Goal: Information Seeking & Learning: Learn about a topic

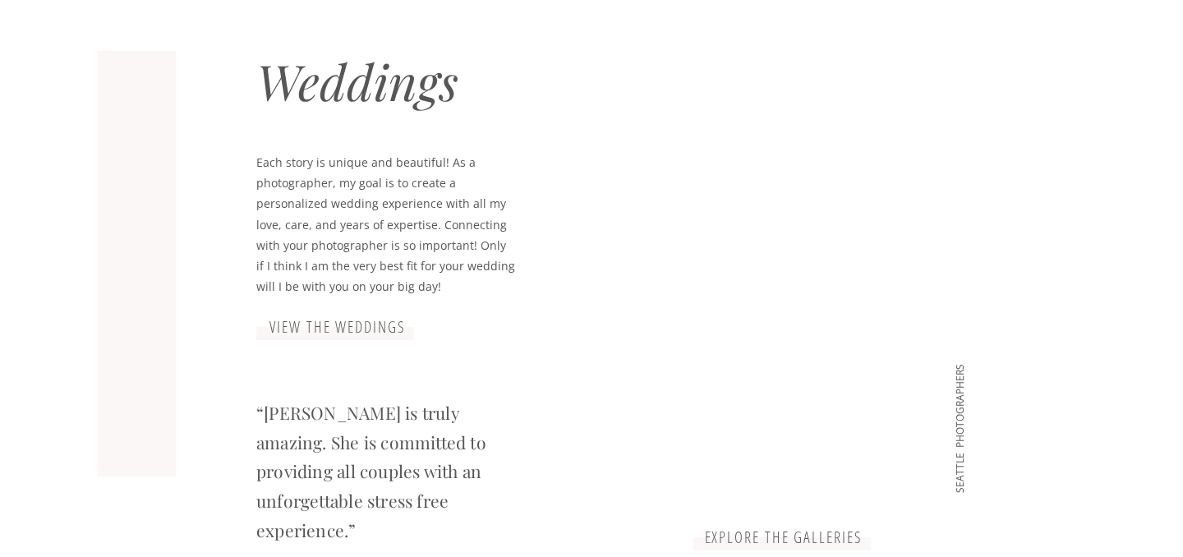
scroll to position [1470, 0]
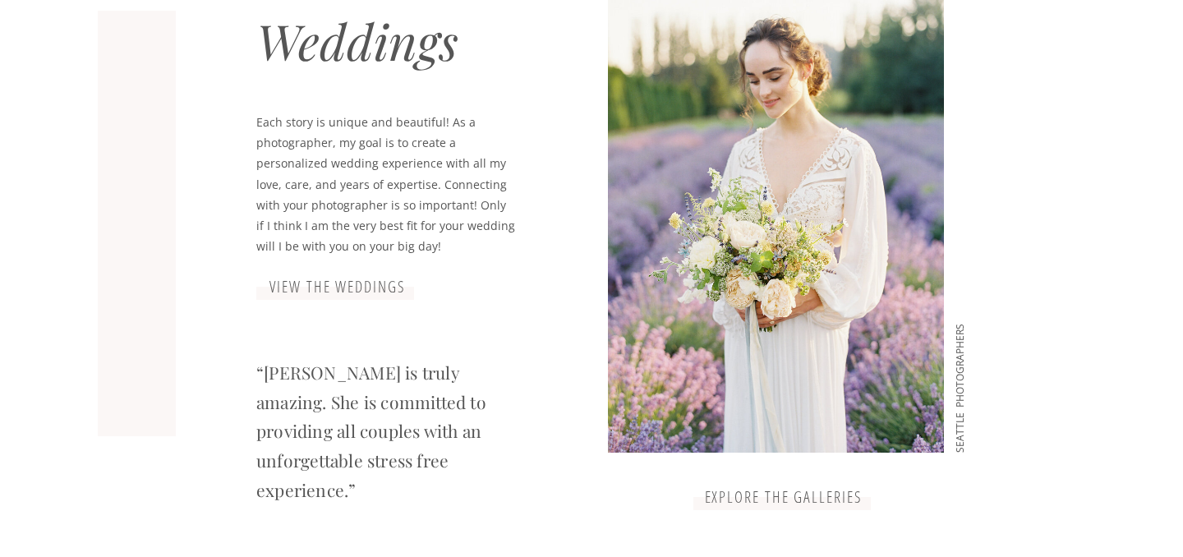
click at [345, 280] on h3 "view the weddings" at bounding box center [338, 288] width 164 height 20
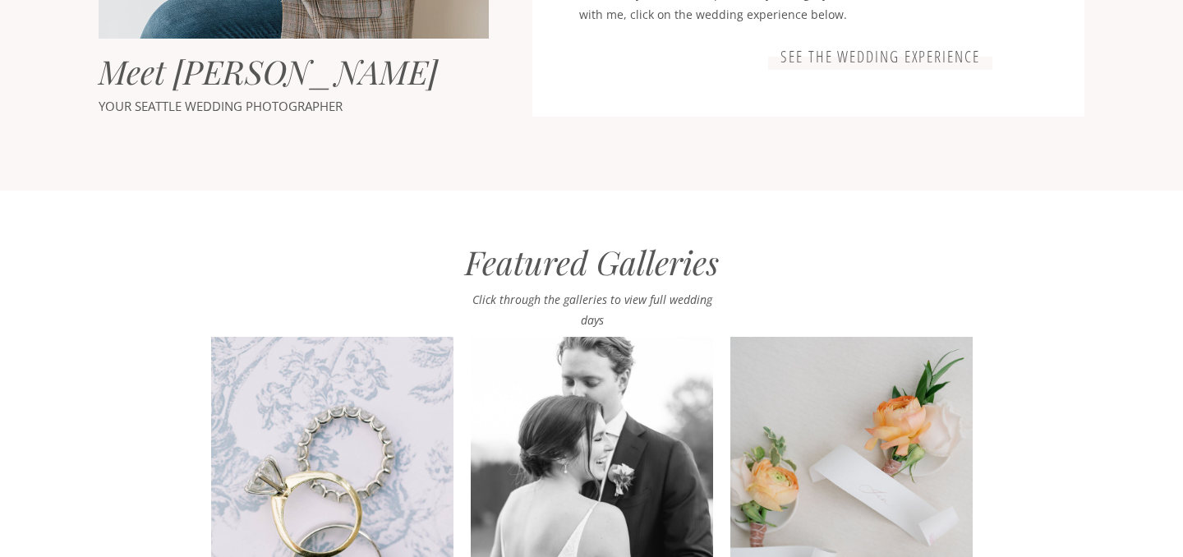
scroll to position [1284, 0]
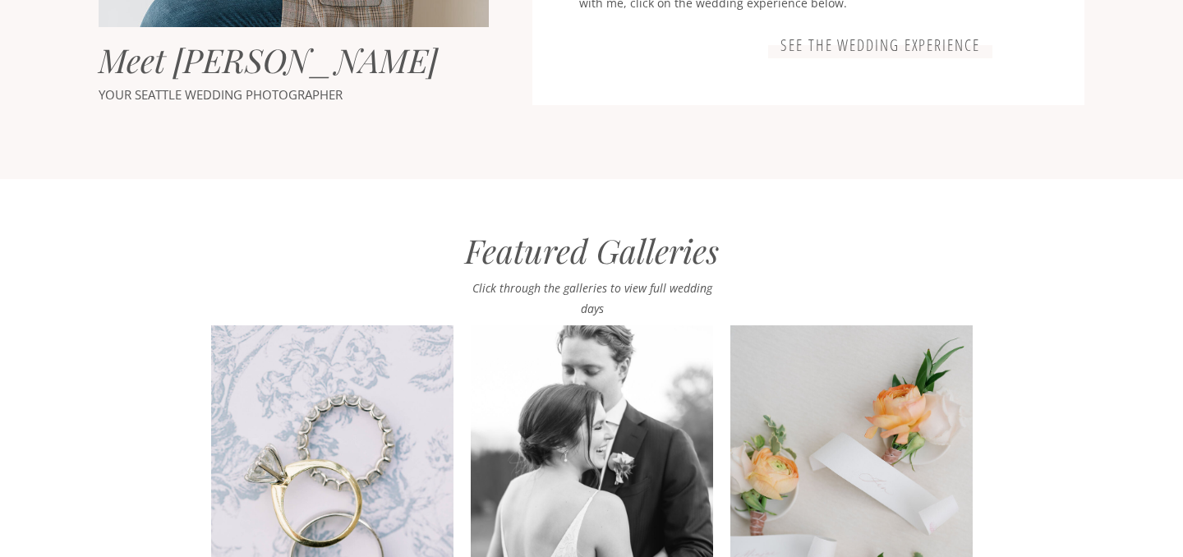
click at [929, 40] on h3 "See the wedding experience" at bounding box center [880, 46] width 211 height 20
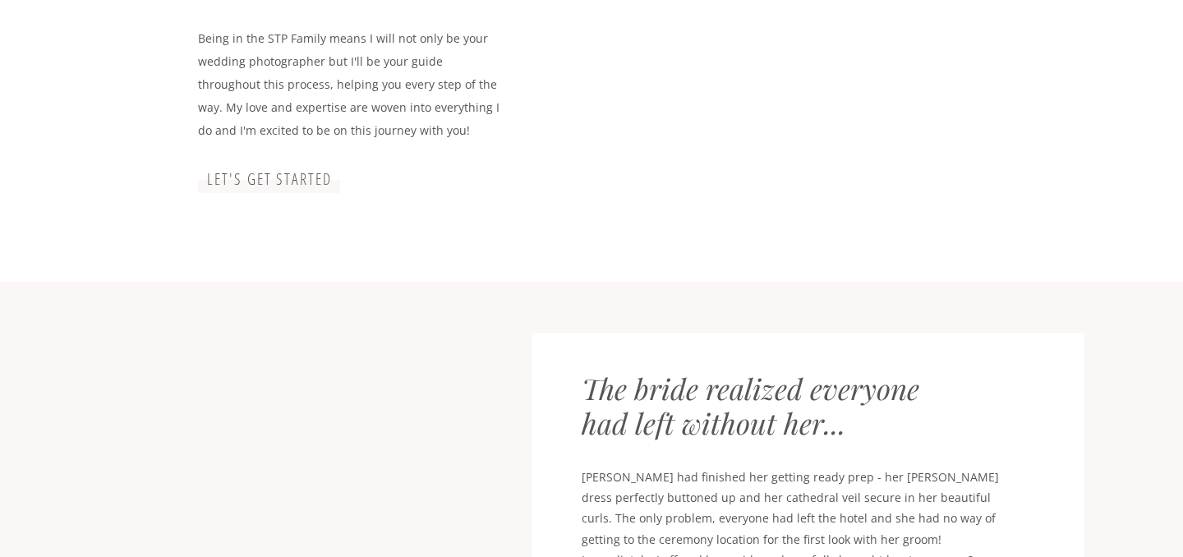
scroll to position [549, 0]
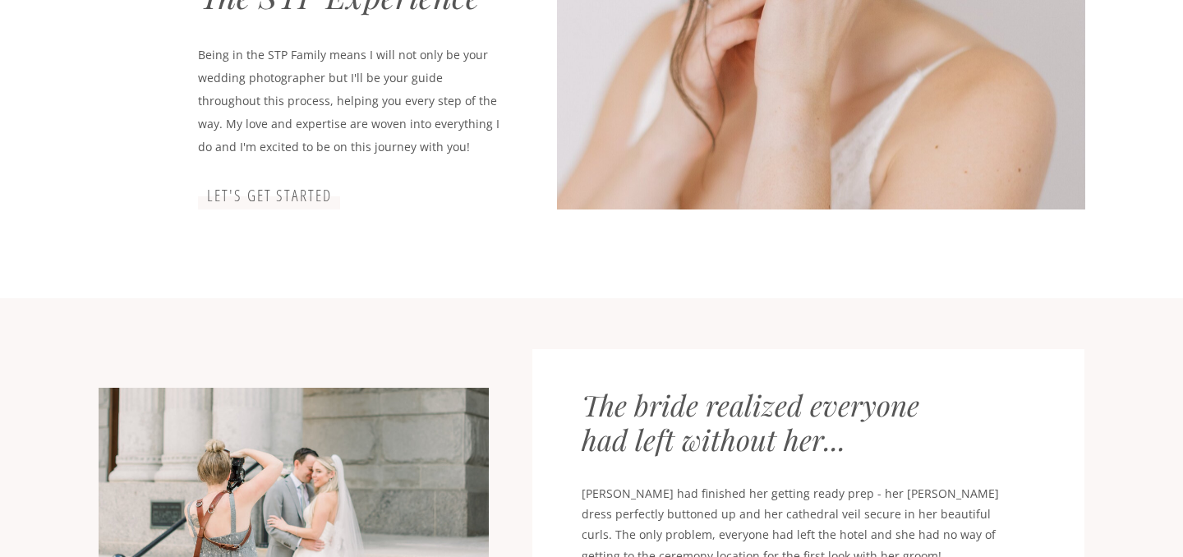
click at [289, 194] on h3 "let's get started" at bounding box center [269, 197] width 253 height 20
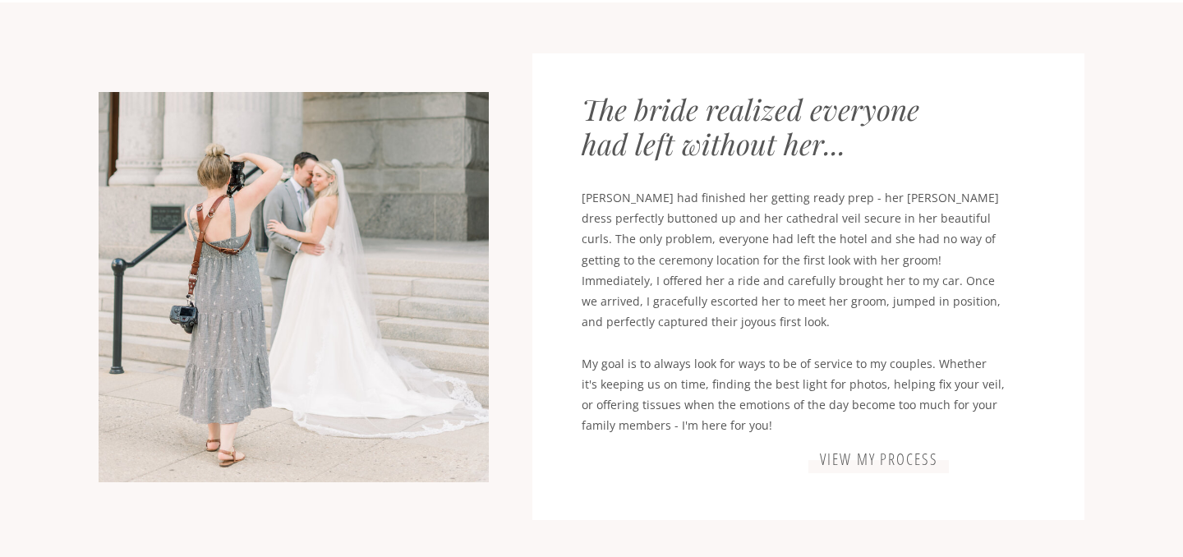
scroll to position [847, 0]
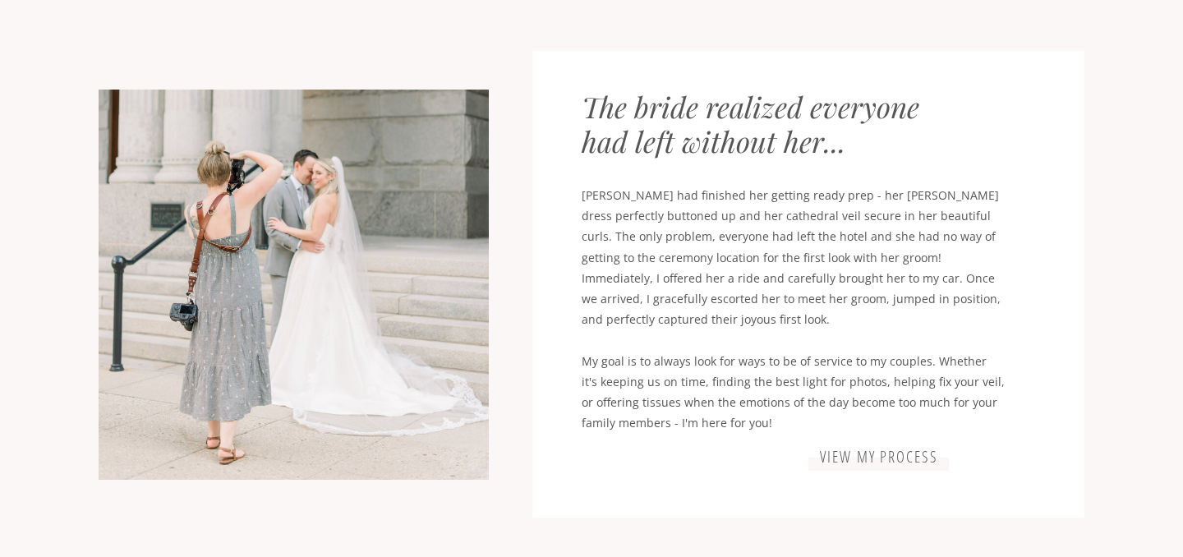
click at [864, 455] on h3 "view my process" at bounding box center [879, 458] width 191 height 20
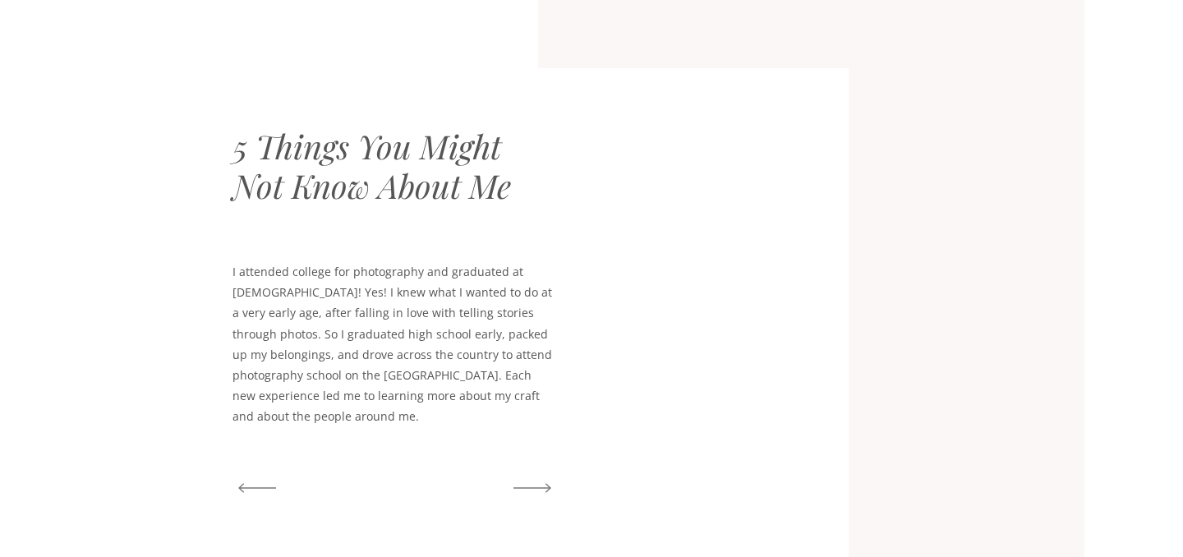
scroll to position [3710, 0]
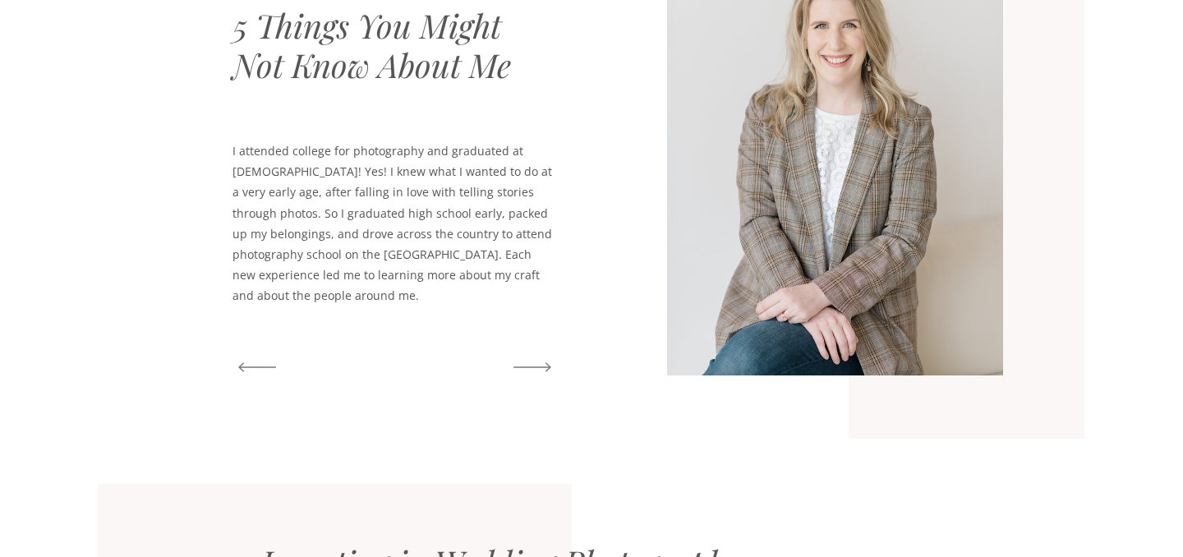
click at [554, 365] on icon at bounding box center [532, 367] width 49 height 56
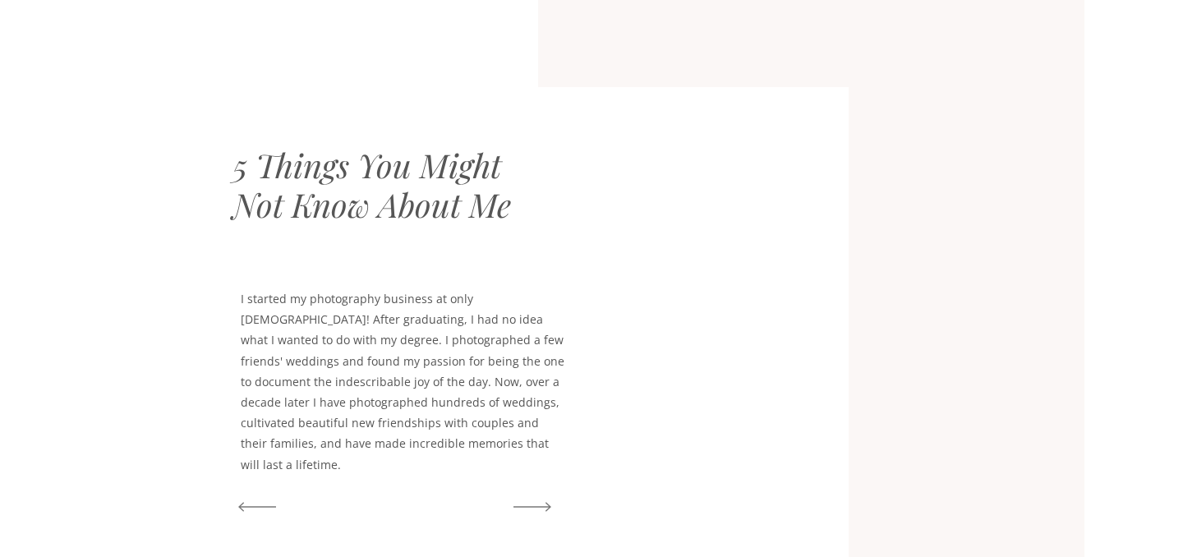
scroll to position [3597, 0]
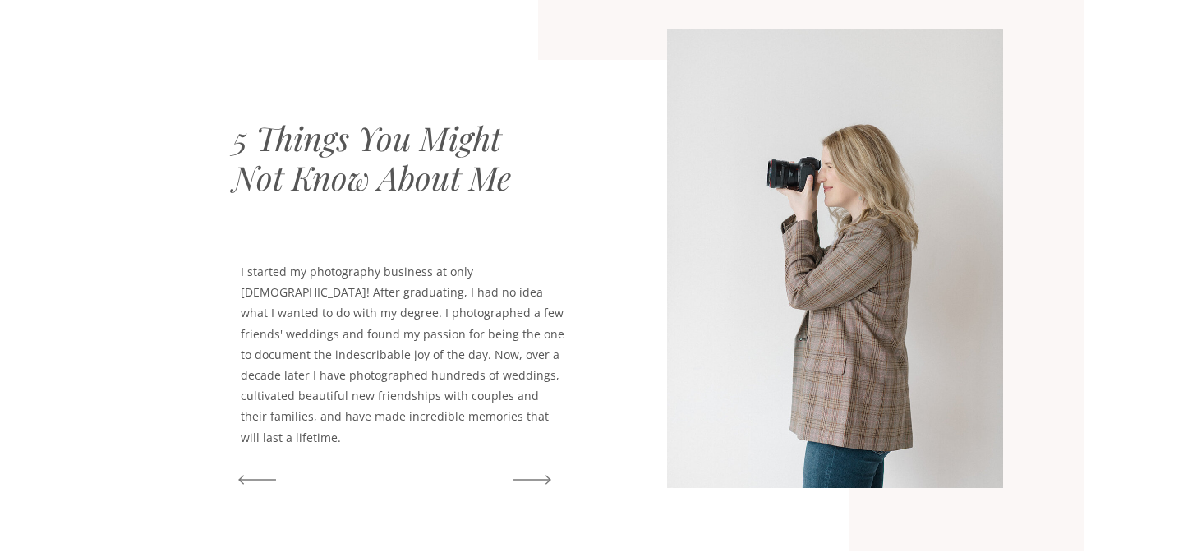
click at [538, 480] on icon at bounding box center [532, 480] width 49 height 56
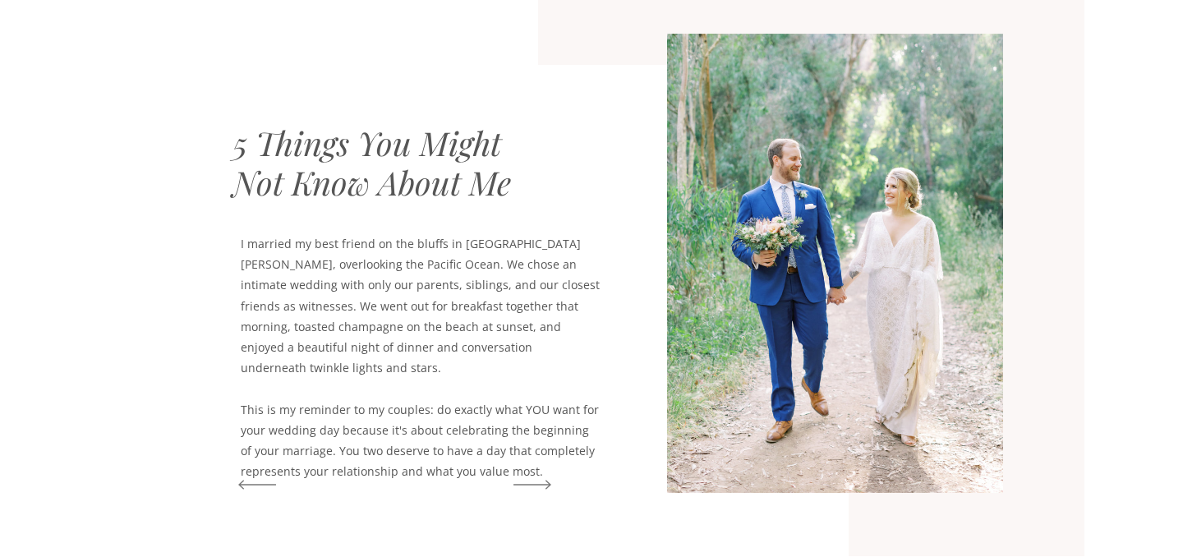
scroll to position [3593, 0]
click at [539, 478] on icon at bounding box center [532, 484] width 49 height 56
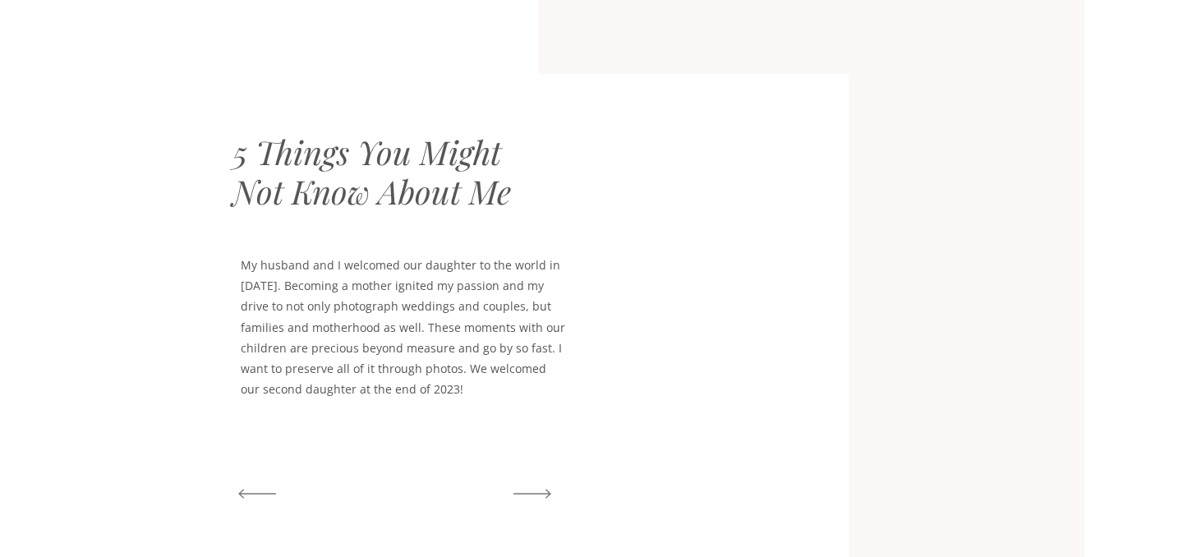
scroll to position [3585, 0]
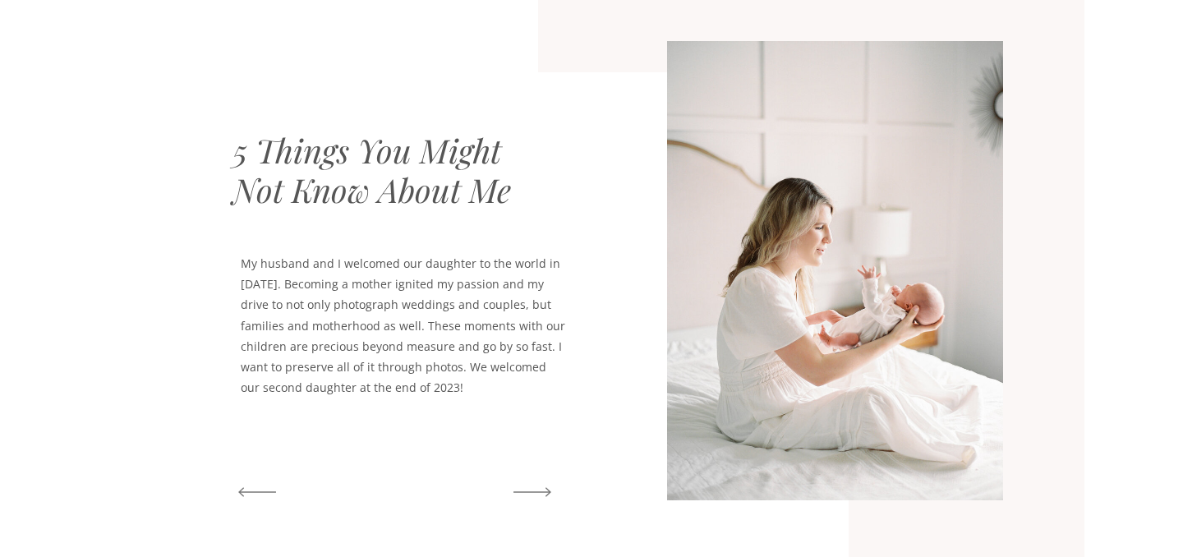
click at [537, 490] on icon at bounding box center [532, 492] width 49 height 56
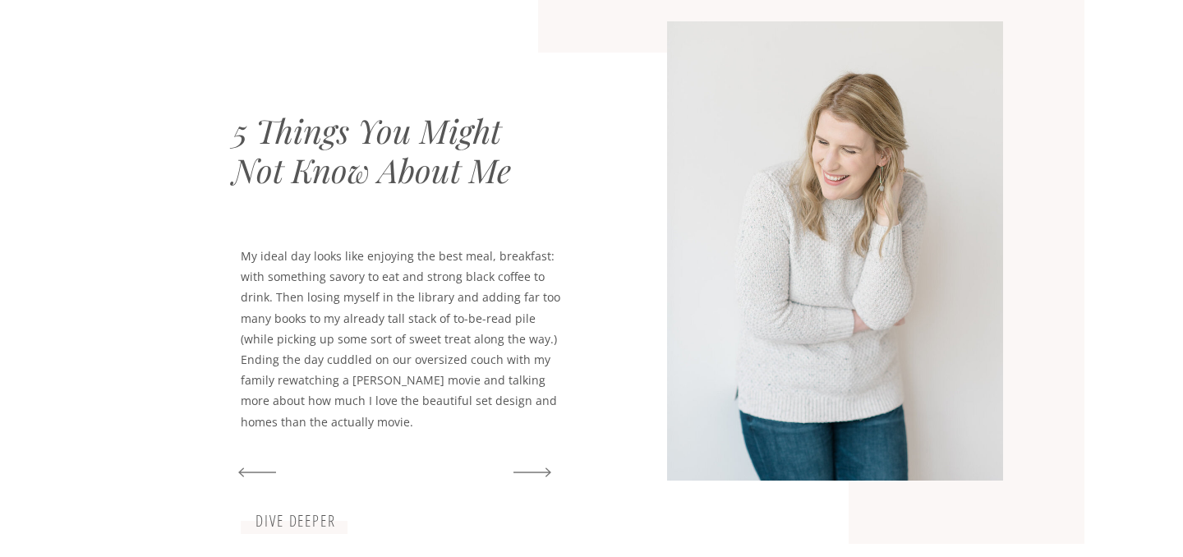
scroll to position [3609, 0]
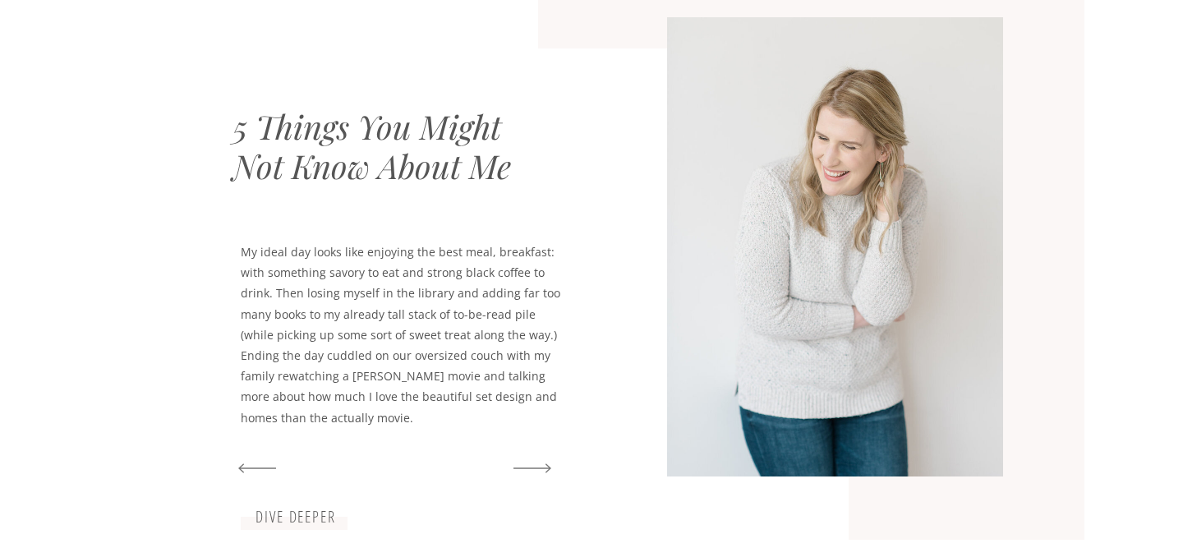
click at [534, 461] on icon at bounding box center [532, 468] width 49 height 56
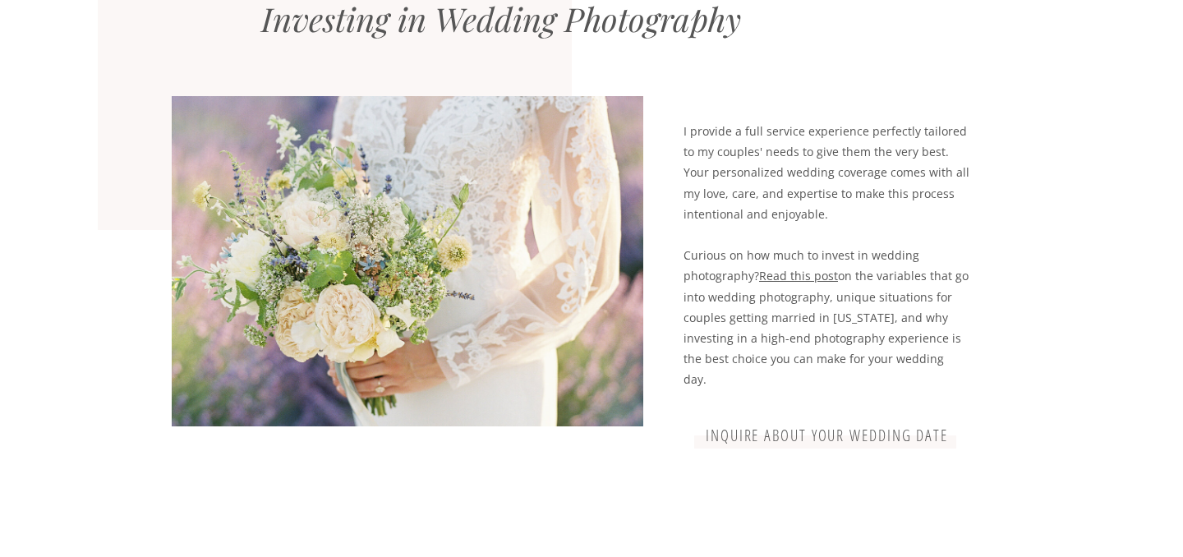
scroll to position [4236, 0]
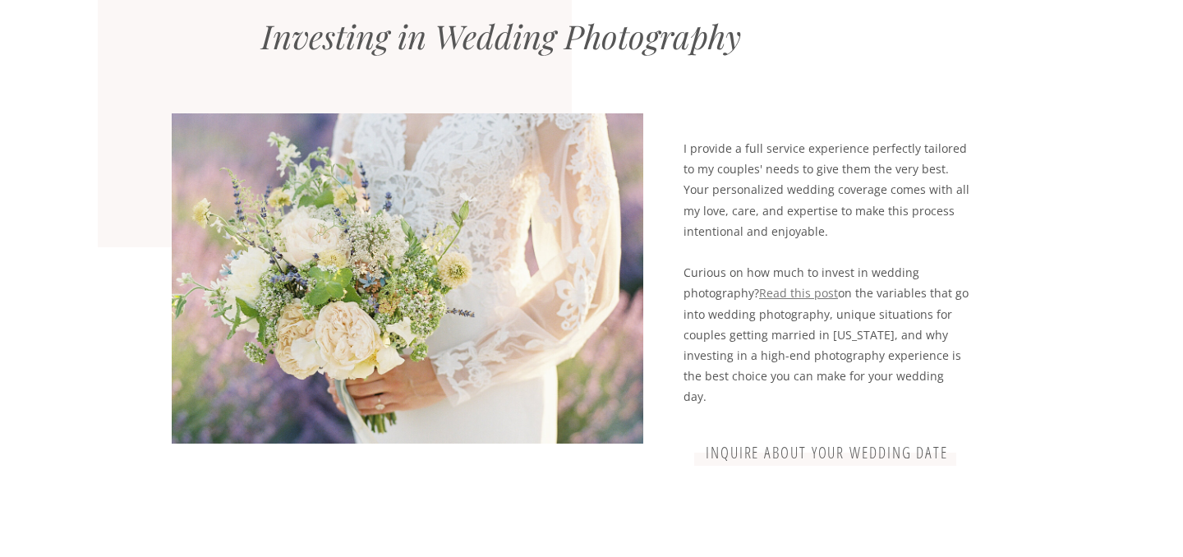
click at [790, 291] on link "Read this post" at bounding box center [798, 293] width 79 height 16
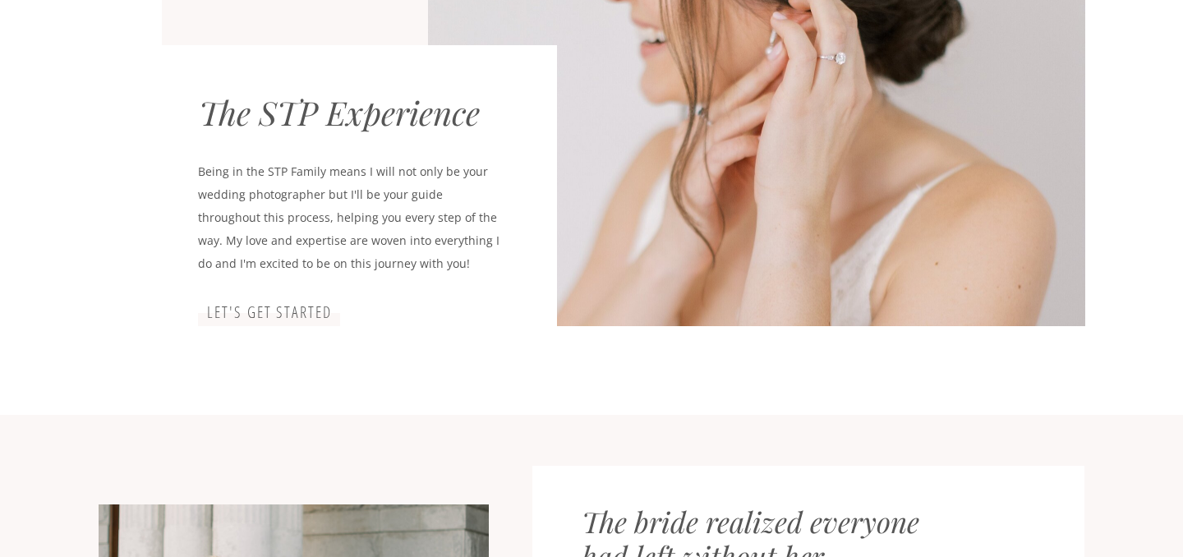
scroll to position [0, 0]
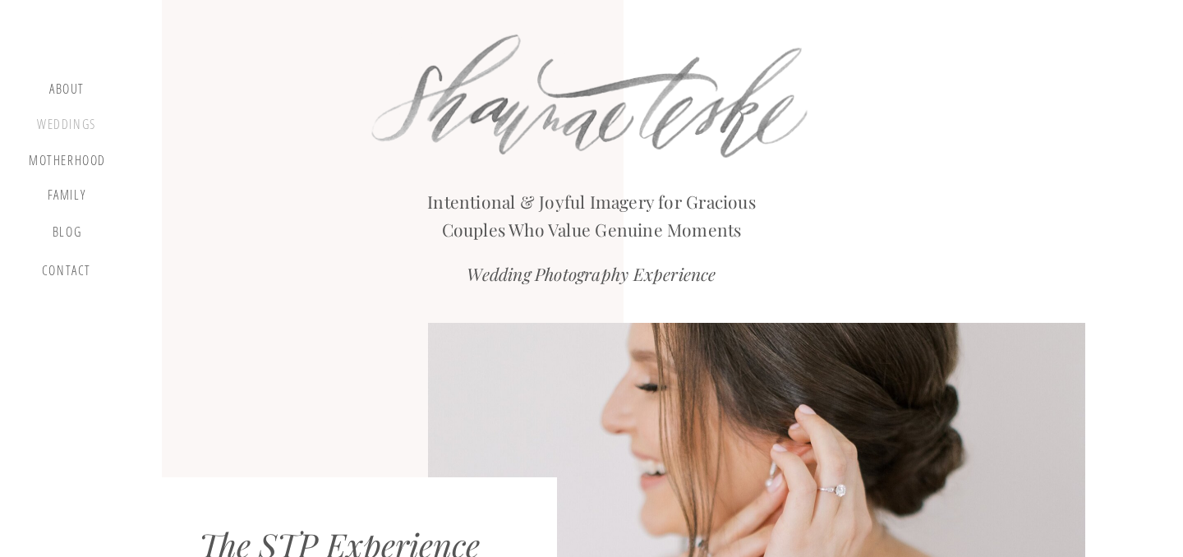
click at [58, 131] on div "Weddings" at bounding box center [66, 127] width 62 height 21
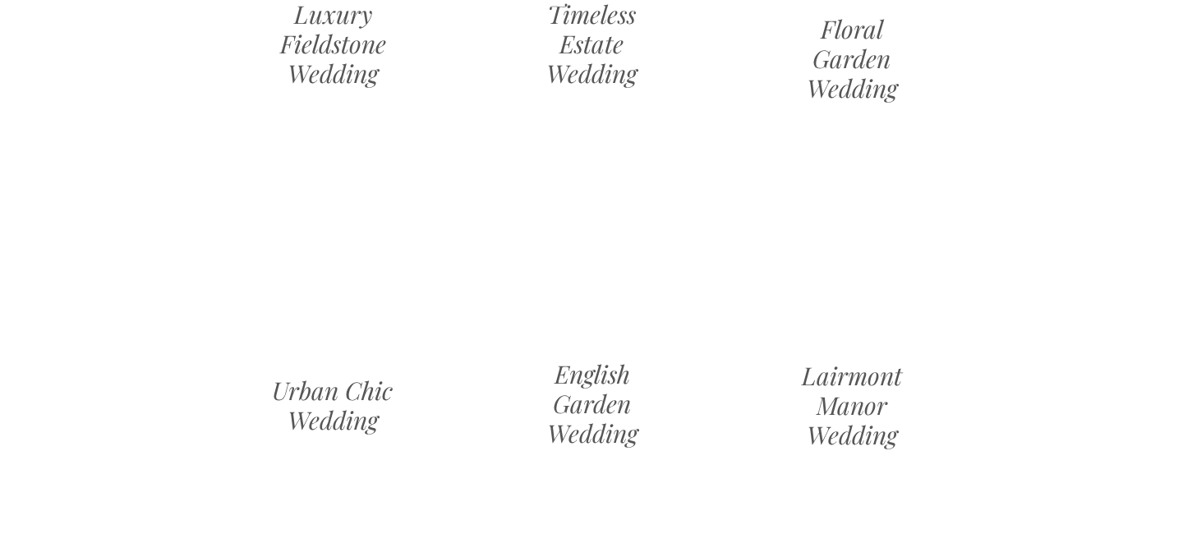
scroll to position [1601, 0]
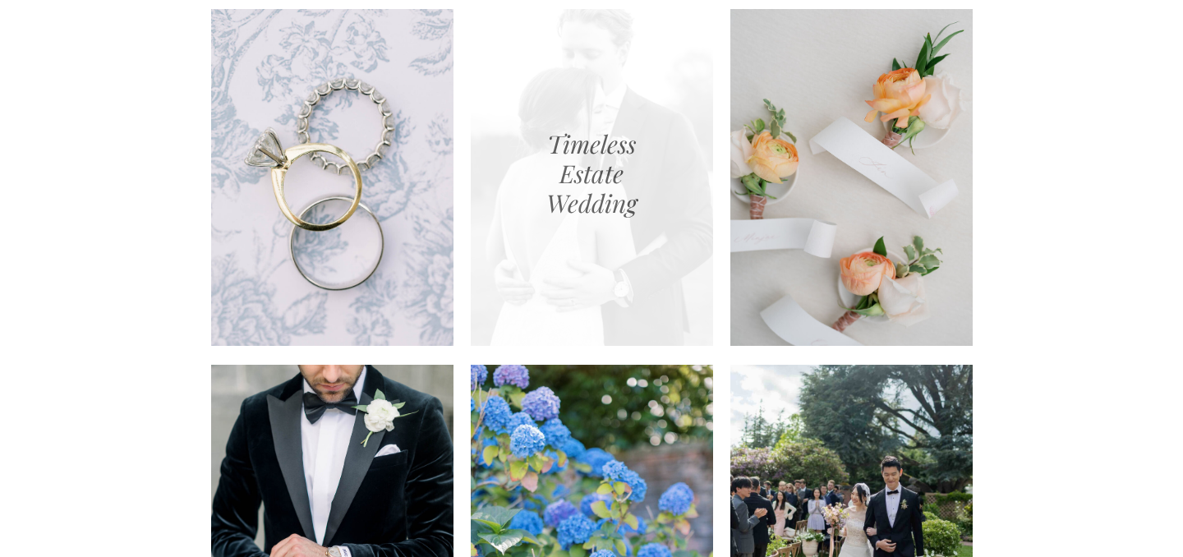
click at [540, 117] on div at bounding box center [592, 177] width 242 height 337
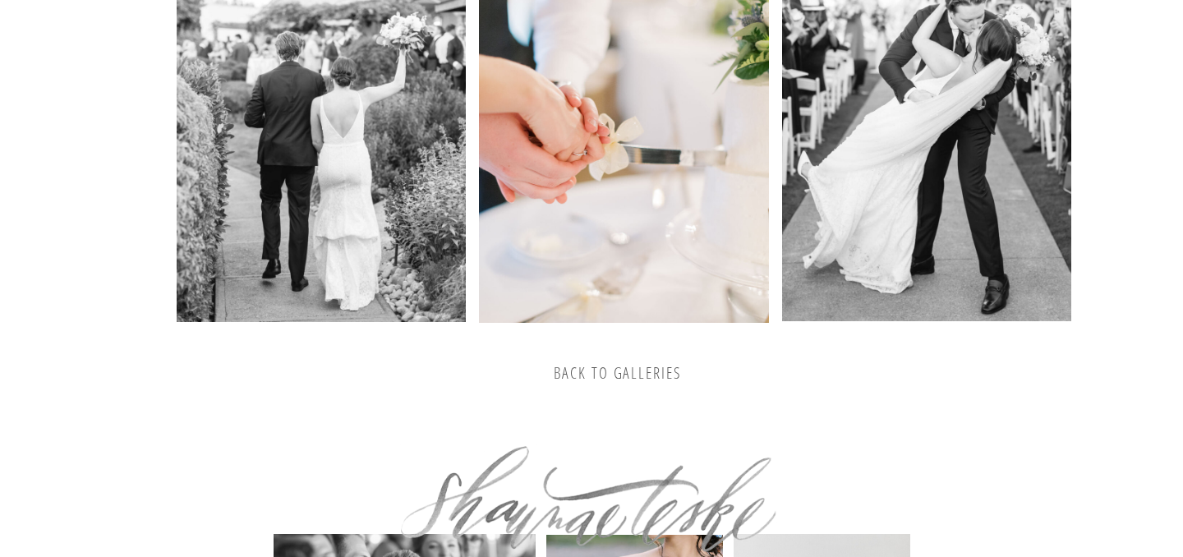
scroll to position [3692, 0]
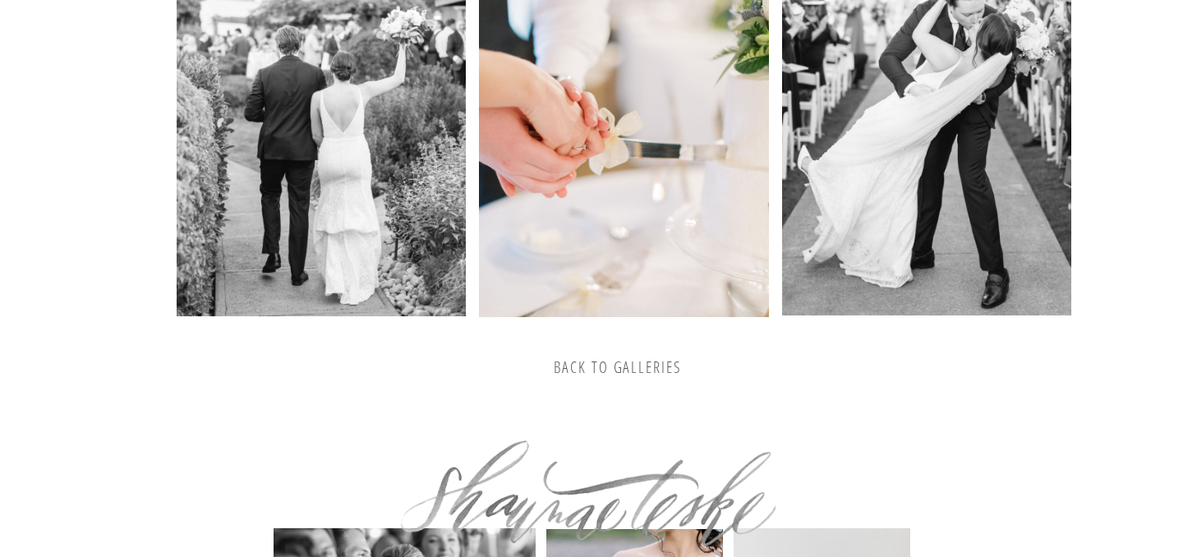
click at [611, 373] on h3 "back to galleries" at bounding box center [617, 368] width 253 height 20
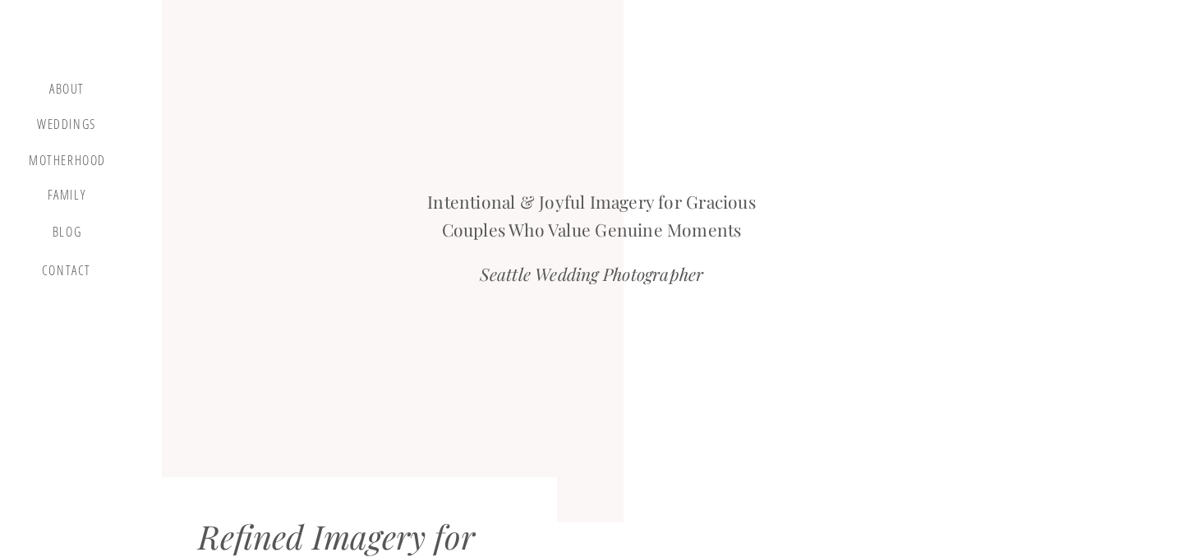
scroll to position [1464, 0]
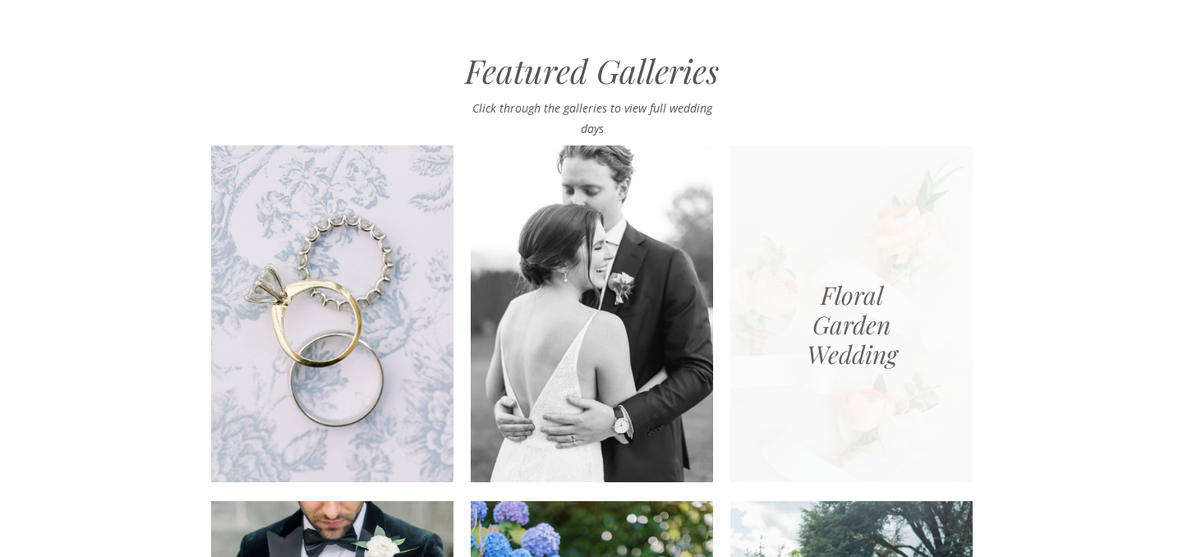
click at [866, 344] on div at bounding box center [852, 313] width 242 height 337
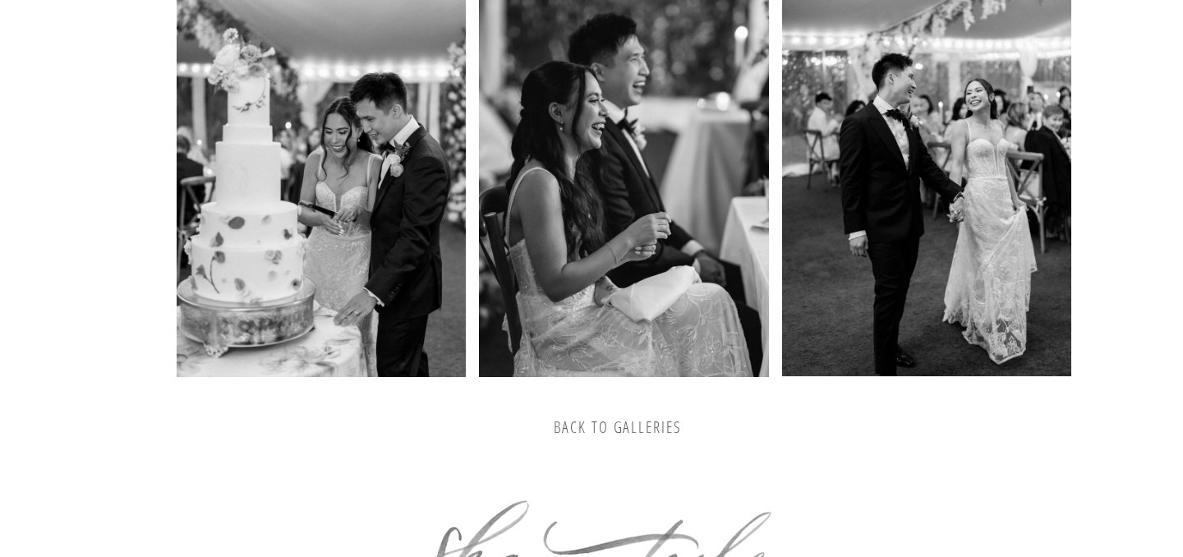
scroll to position [2800, 0]
